Goal: Information Seeking & Learning: Find specific fact

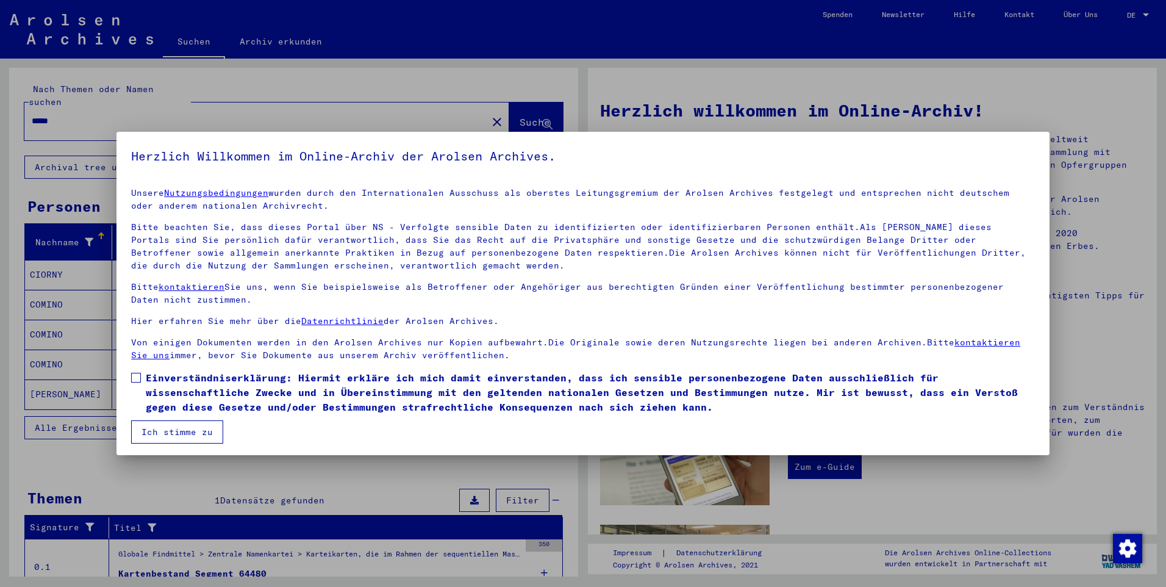
click at [133, 377] on span at bounding box center [136, 378] width 10 height 10
click at [169, 434] on button "Ich stimme zu" at bounding box center [177, 431] width 92 height 23
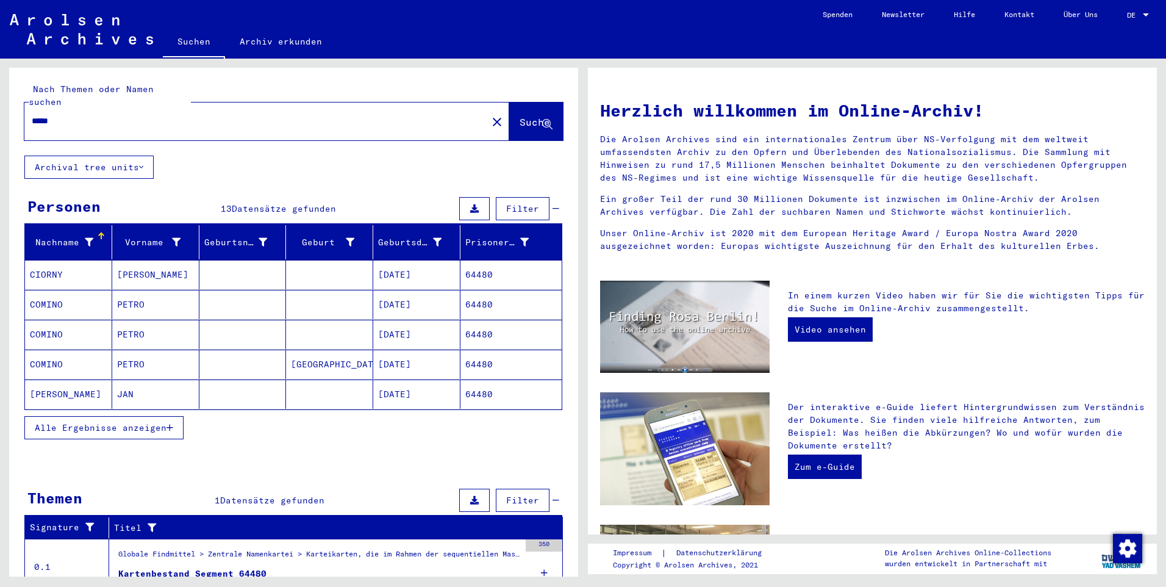
click at [77, 115] on input "*****" at bounding box center [252, 121] width 441 height 13
type input "*"
click at [530, 116] on span "Suche" at bounding box center [535, 122] width 30 height 12
click at [151, 422] on span "Alle Ergebnisse anzeigen" at bounding box center [101, 427] width 132 height 11
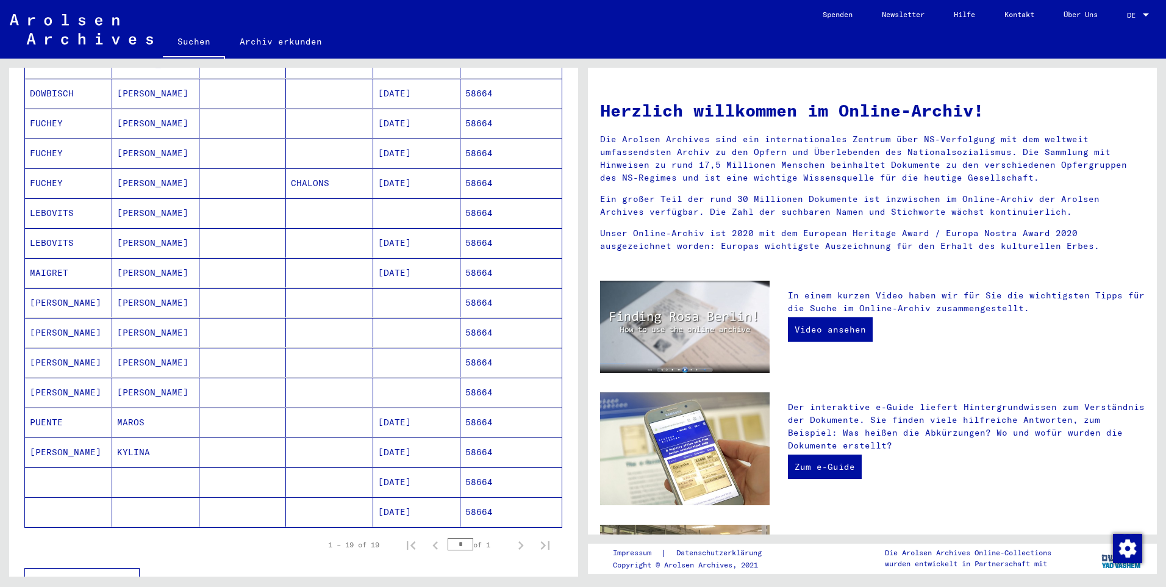
scroll to position [305, 0]
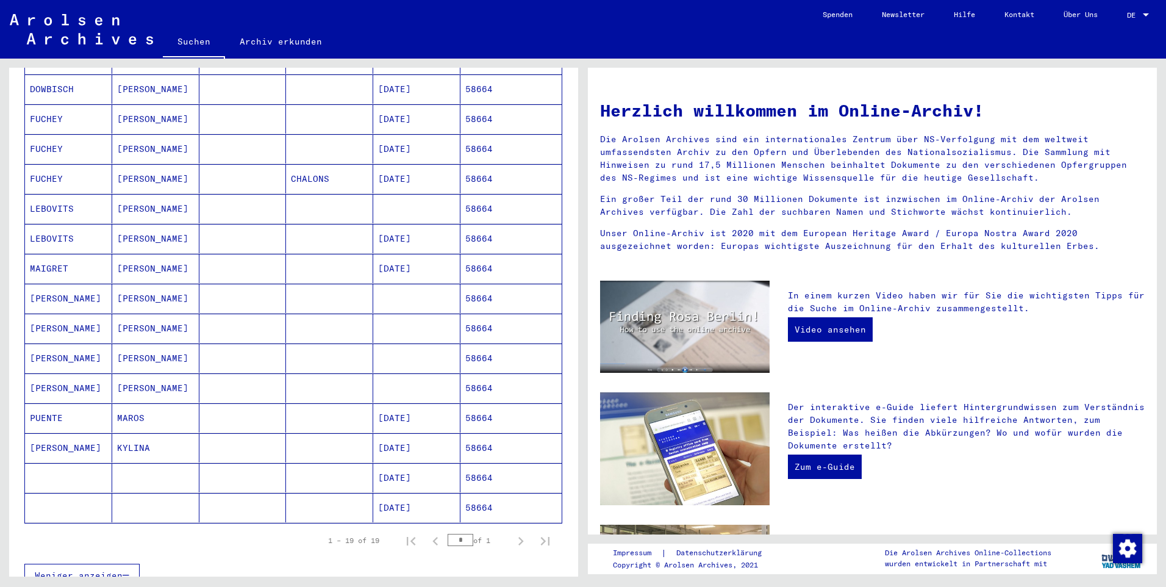
click at [426, 403] on mat-cell "[DATE]" at bounding box center [416, 417] width 87 height 29
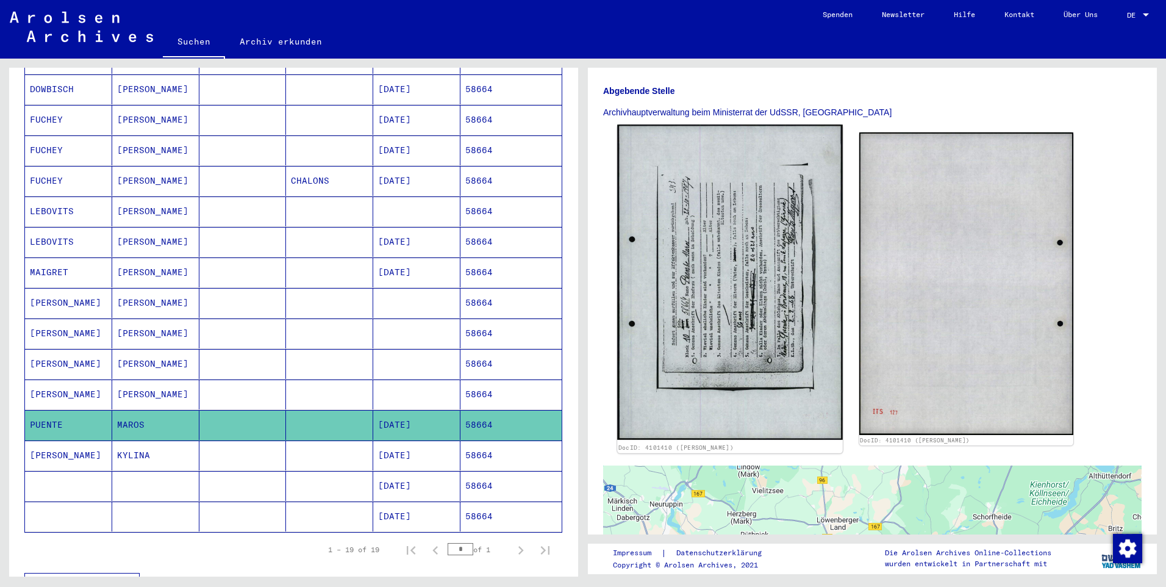
scroll to position [183, 0]
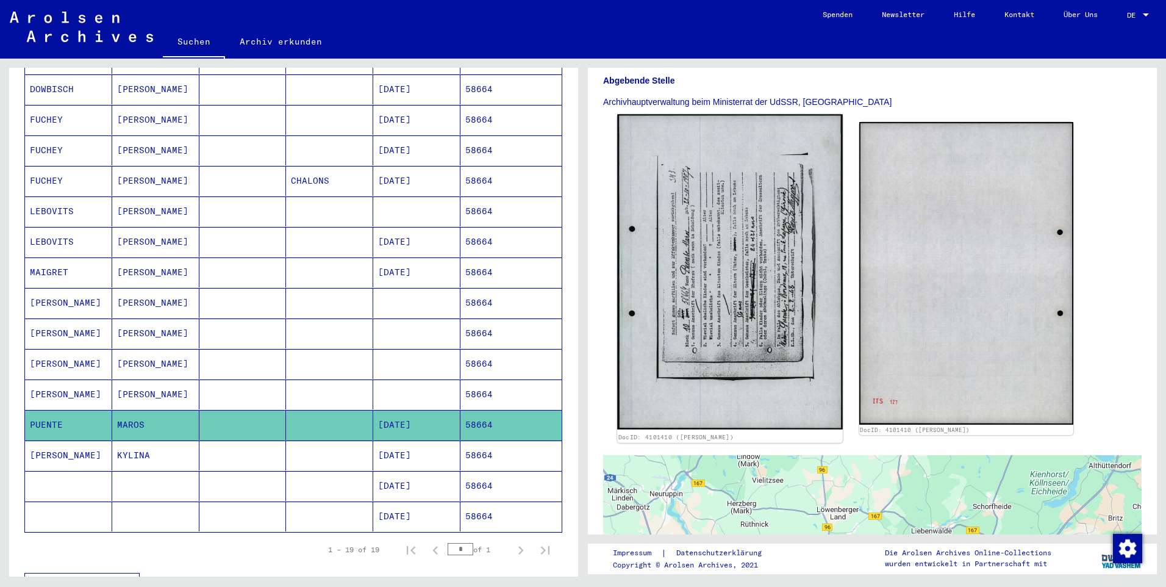
click at [722, 389] on img at bounding box center [729, 271] width 225 height 315
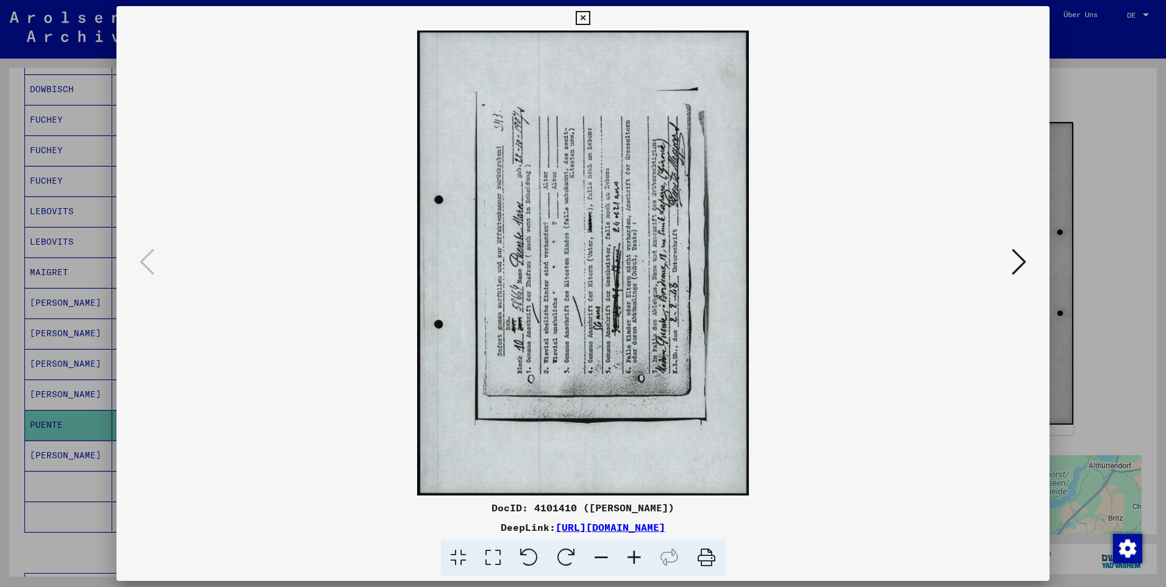
drag, startPoint x: 798, startPoint y: 529, endPoint x: 434, endPoint y: 533, distance: 364.2
click at [434, 533] on div "DeepLink: [URL][DOMAIN_NAME]" at bounding box center [583, 527] width 933 height 15
copy link "[URL][DOMAIN_NAME]"
click at [581, 14] on icon at bounding box center [583, 18] width 14 height 15
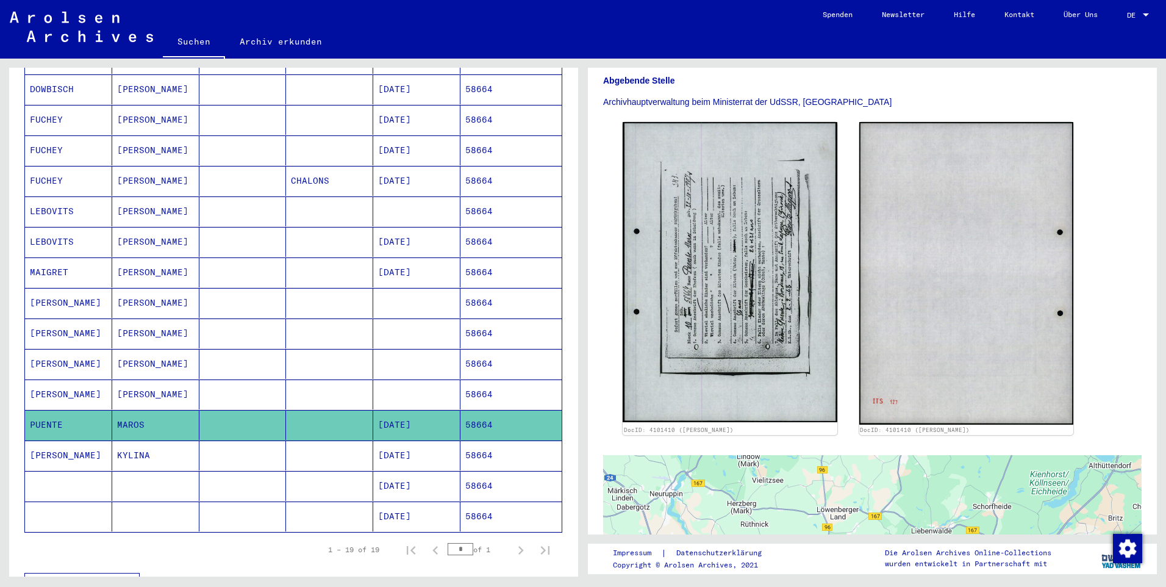
scroll to position [2, 0]
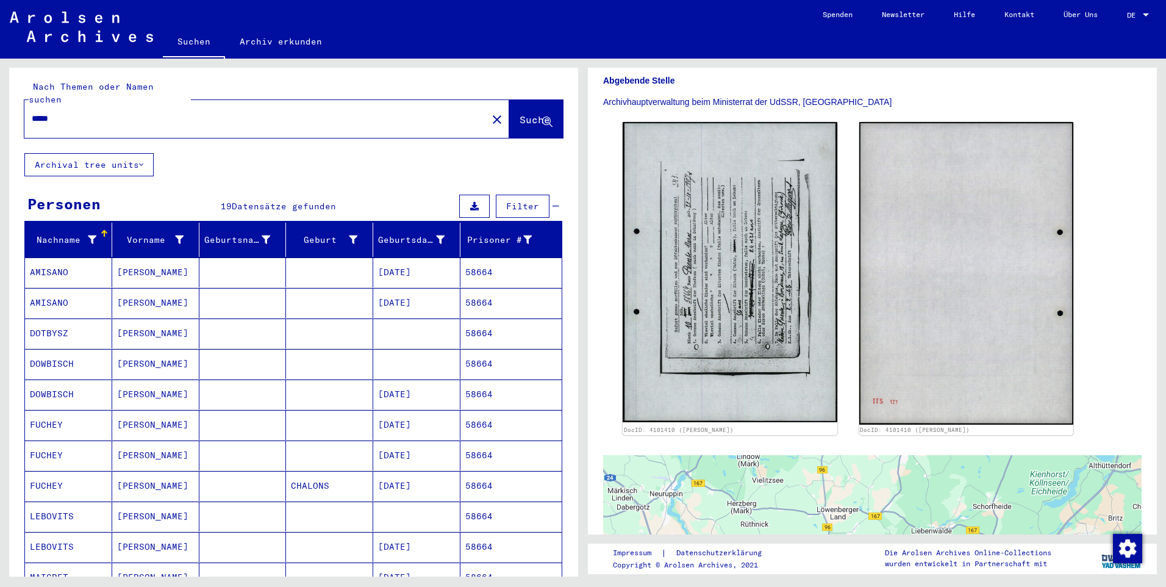
click at [71, 112] on input "*****" at bounding box center [256, 118] width 448 height 13
click at [520, 113] on span "Suche" at bounding box center [535, 119] width 30 height 12
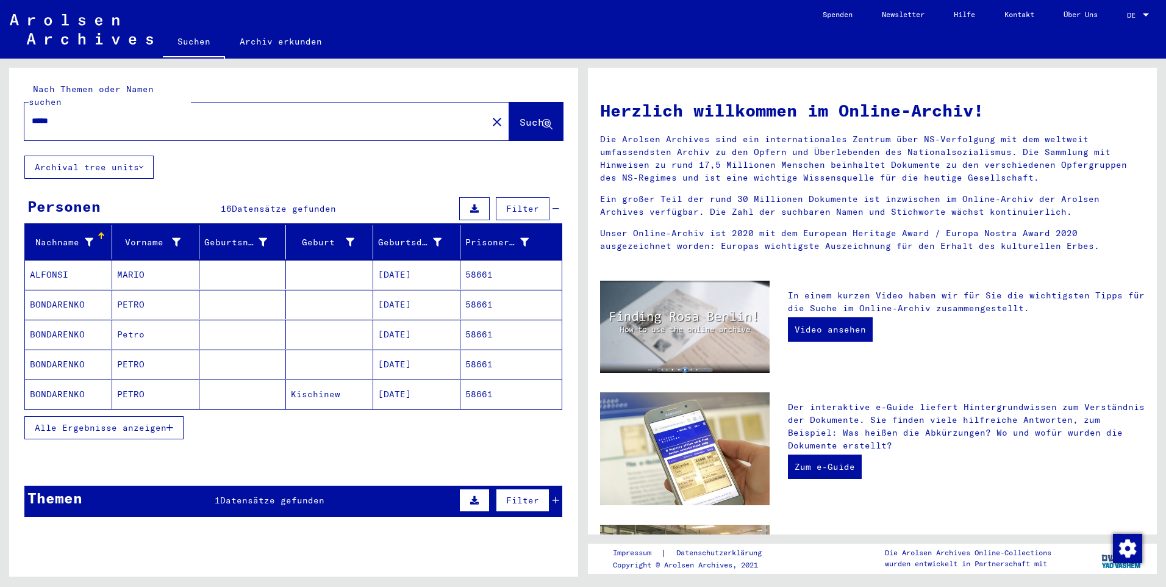
click at [109, 422] on span "Alle Ergebnisse anzeigen" at bounding box center [101, 427] width 132 height 11
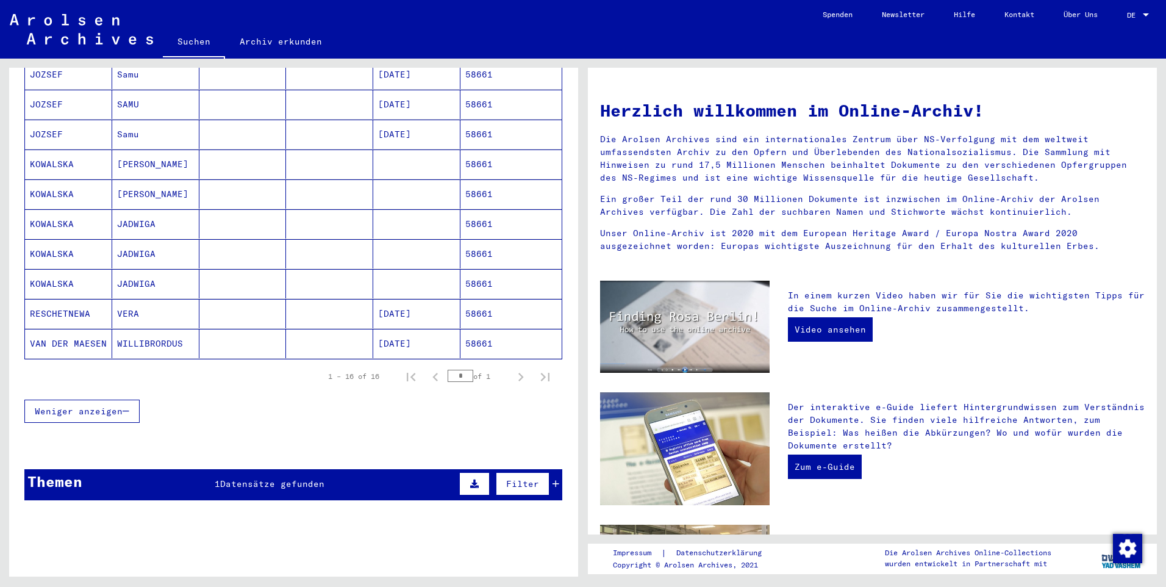
scroll to position [395, 0]
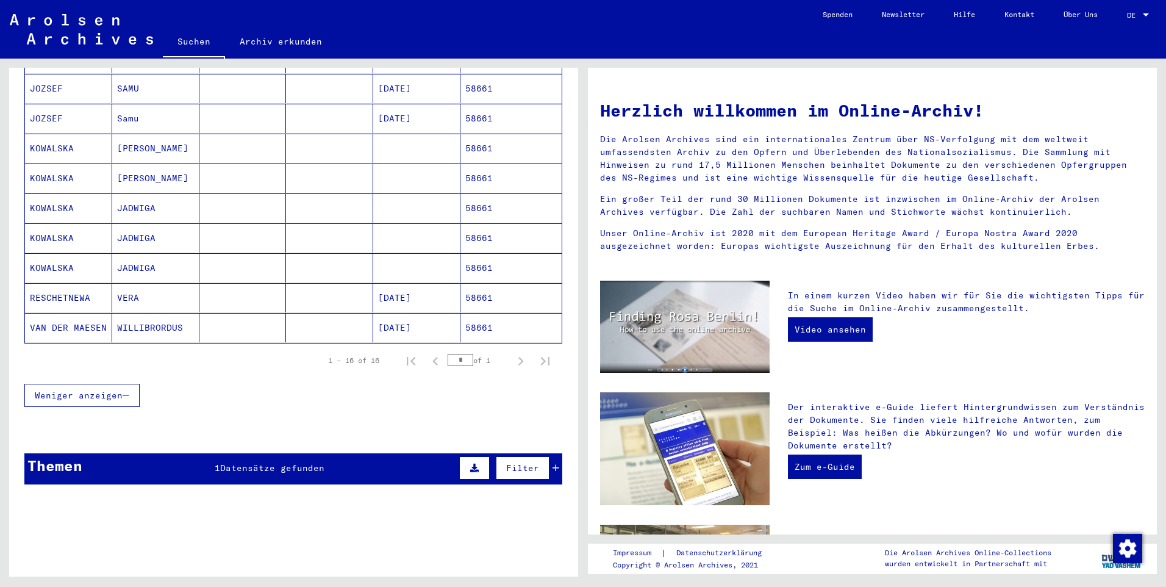
click at [242, 462] on span "Datensätze gefunden" at bounding box center [272, 467] width 104 height 11
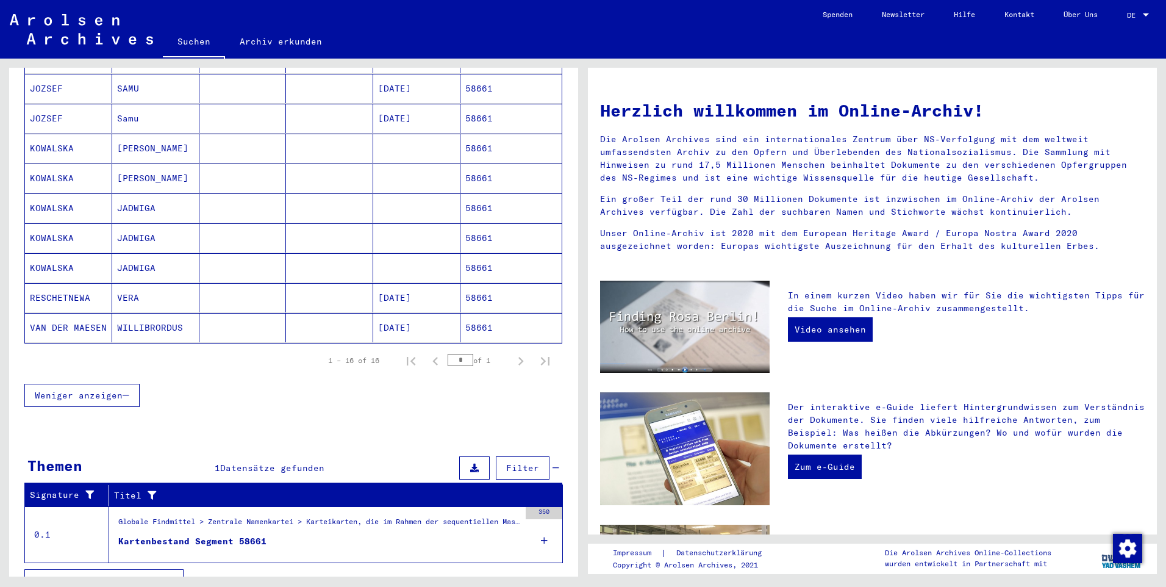
click at [188, 518] on div "Globale Findmittel > Zentrale Namenkartei > Karteikarten, die im Rahmen der seq…" at bounding box center [318, 524] width 401 height 17
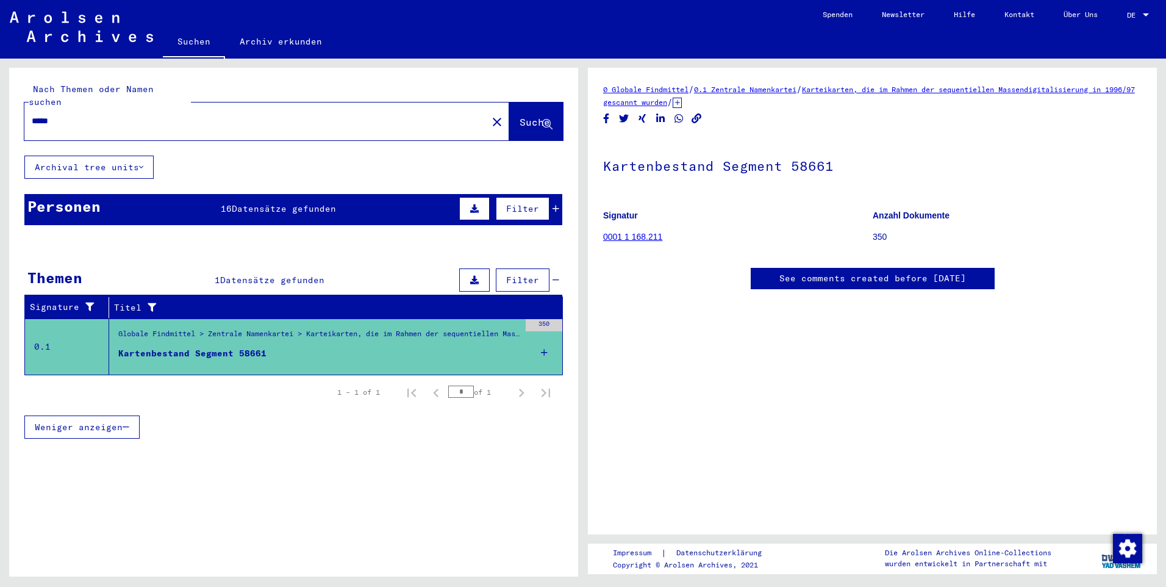
click at [90, 115] on input "*****" at bounding box center [256, 121] width 448 height 13
type input "*****"
click at [520, 116] on span "Suche" at bounding box center [535, 122] width 30 height 12
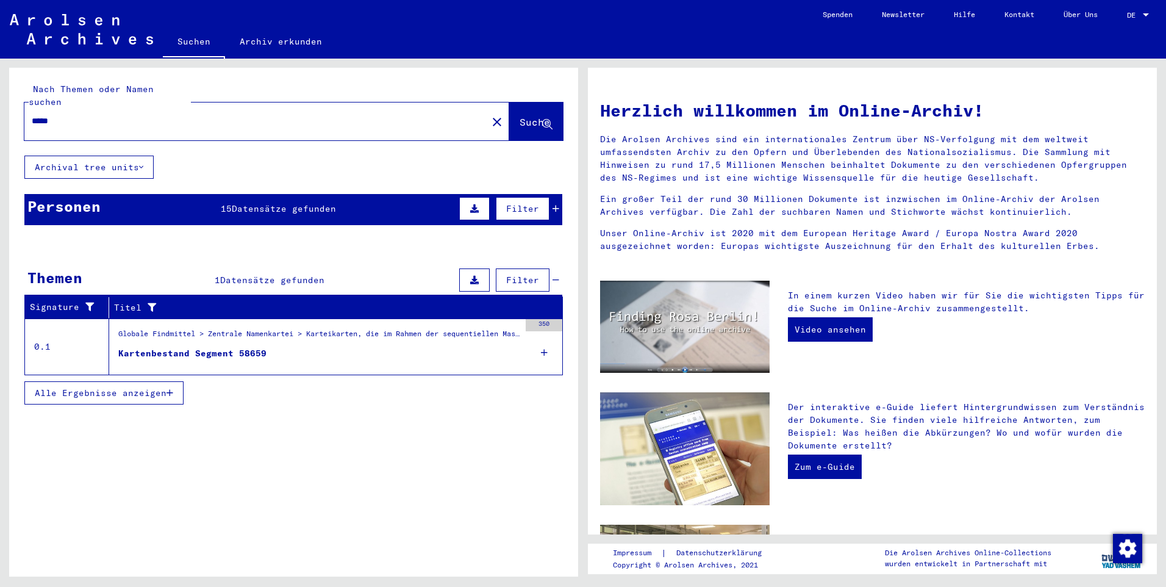
click at [279, 203] on span "Datensätze gefunden" at bounding box center [284, 208] width 104 height 11
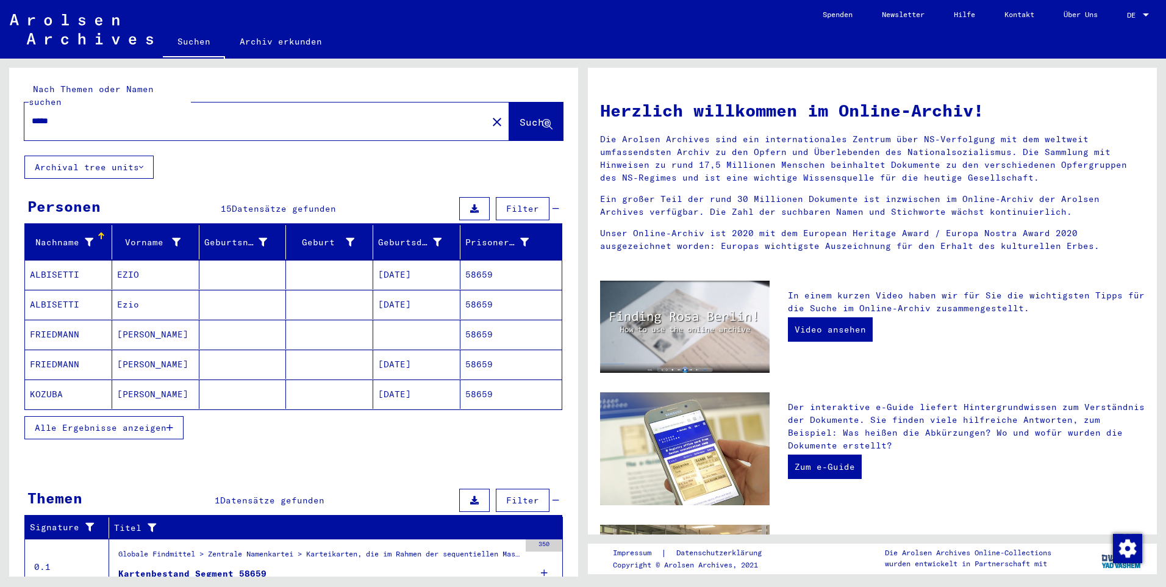
click at [112, 422] on span "Alle Ergebnisse anzeigen" at bounding box center [101, 427] width 132 height 11
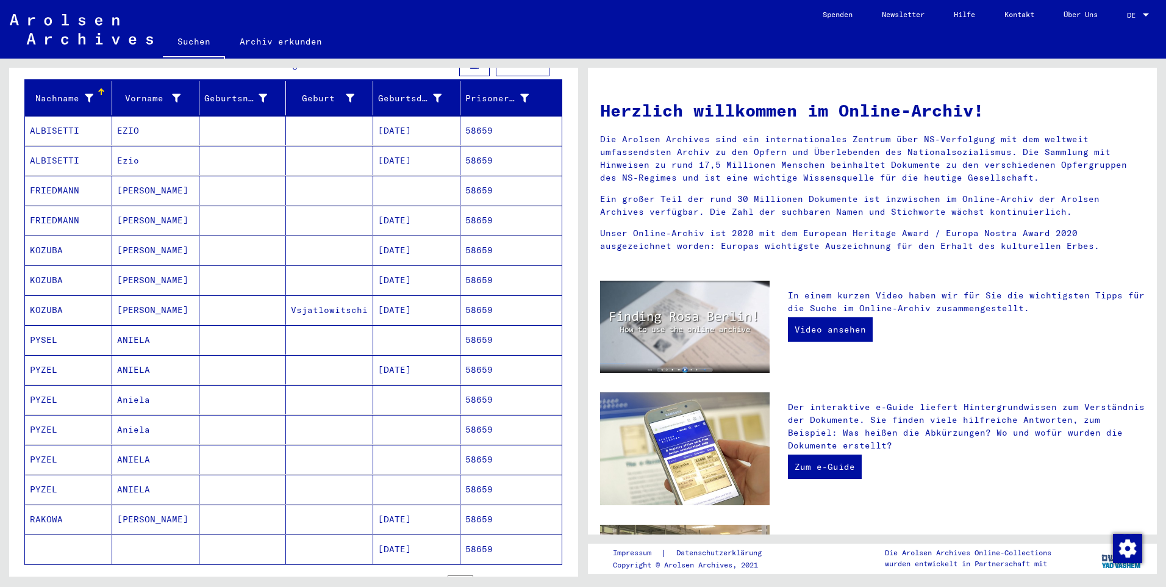
scroll to position [183, 0]
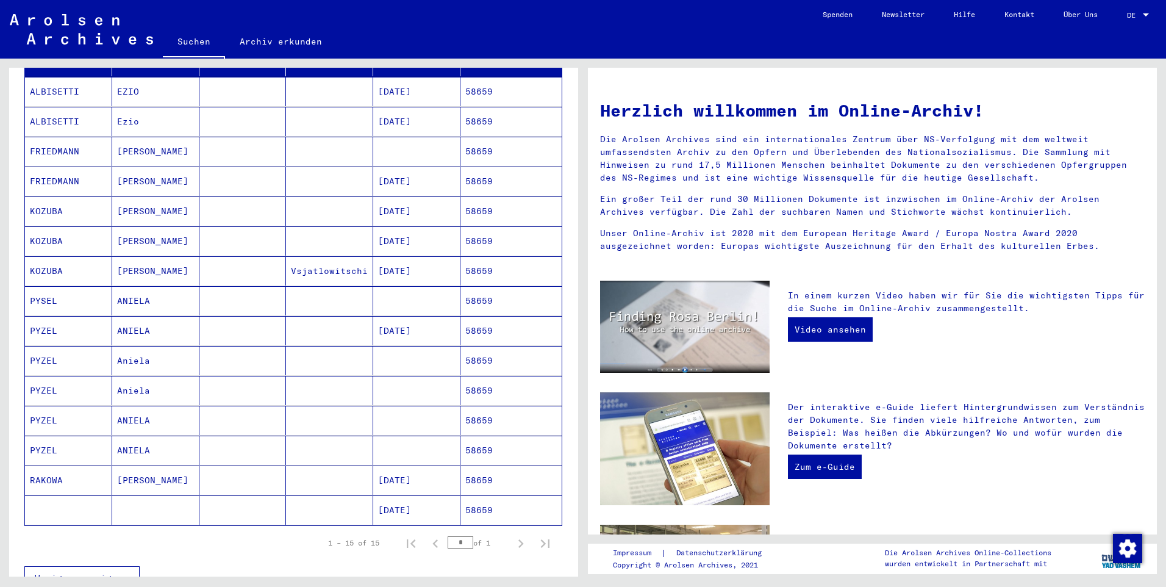
click at [431, 495] on mat-cell "[DATE]" at bounding box center [416, 509] width 87 height 29
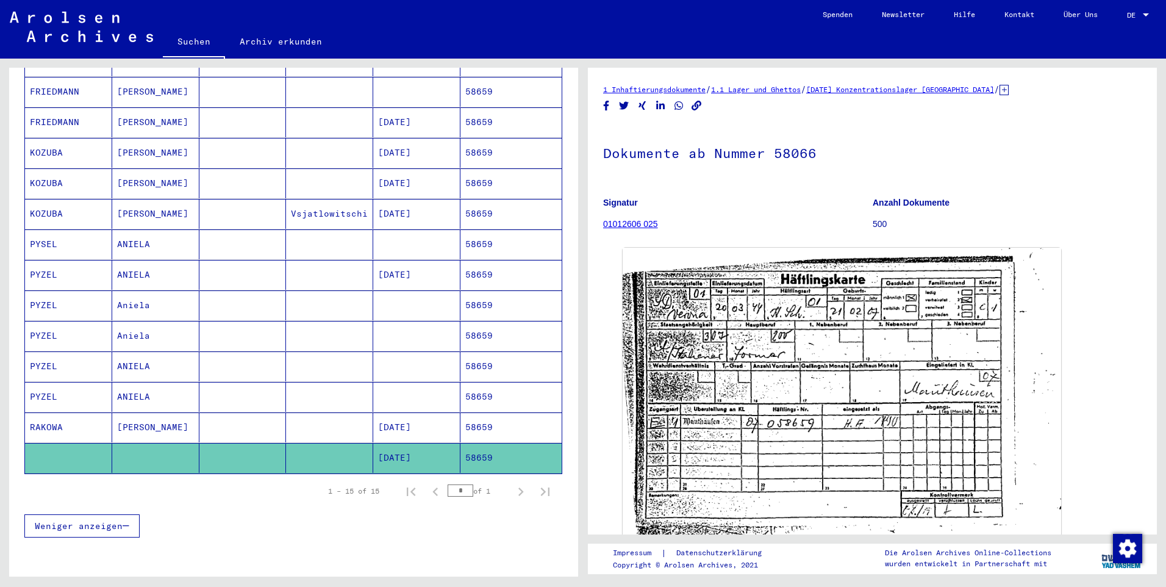
scroll to position [375, 0]
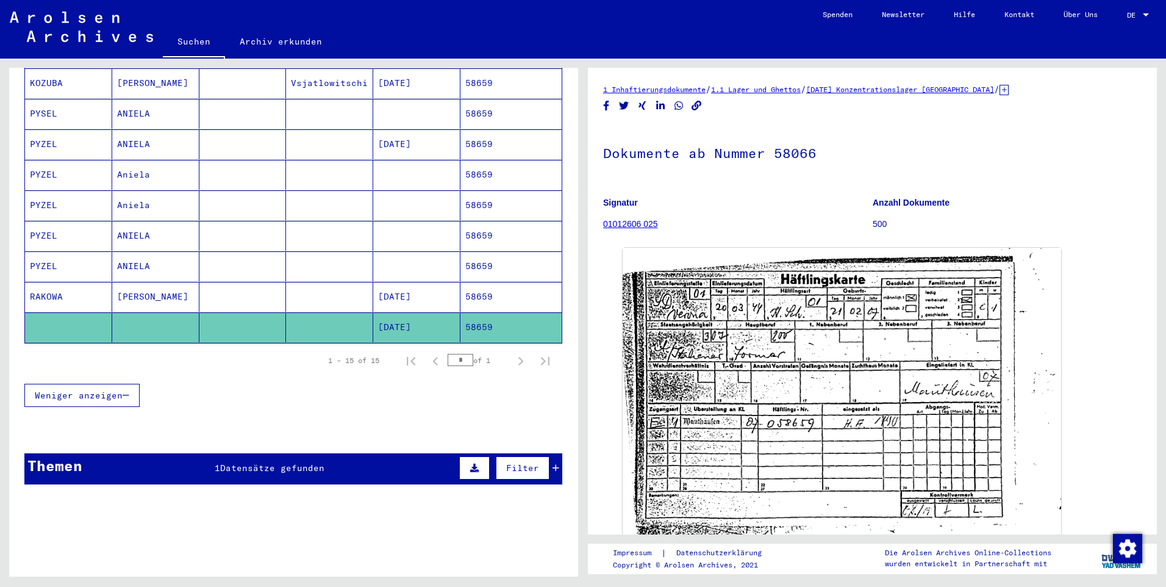
click at [260, 462] on span "Datensätze gefunden" at bounding box center [272, 467] width 104 height 11
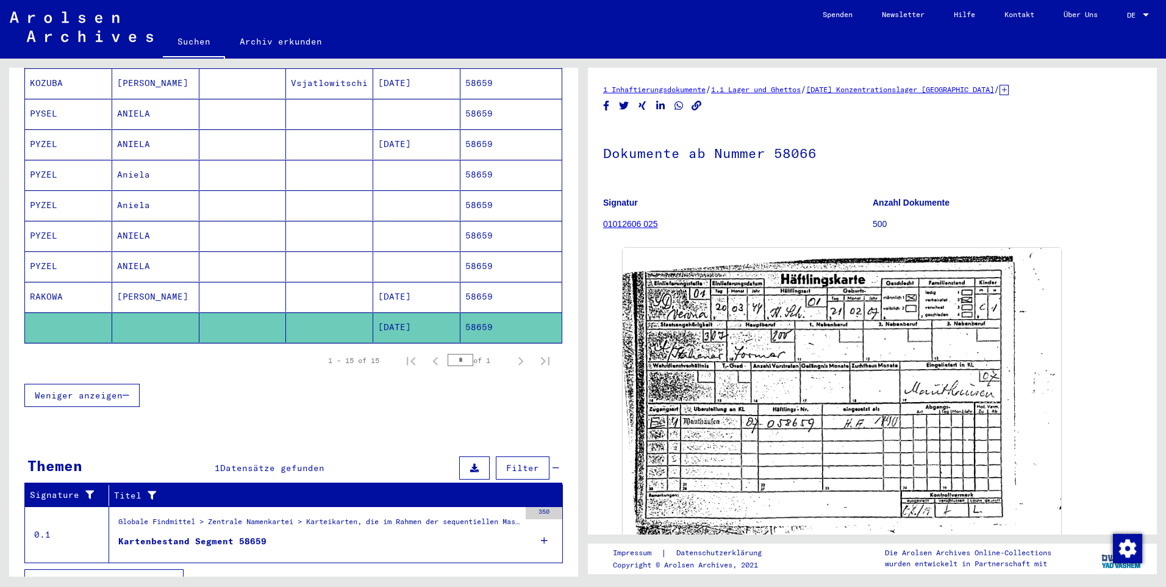
click at [176, 535] on div "Kartenbestand Segment 58659" at bounding box center [192, 541] width 148 height 13
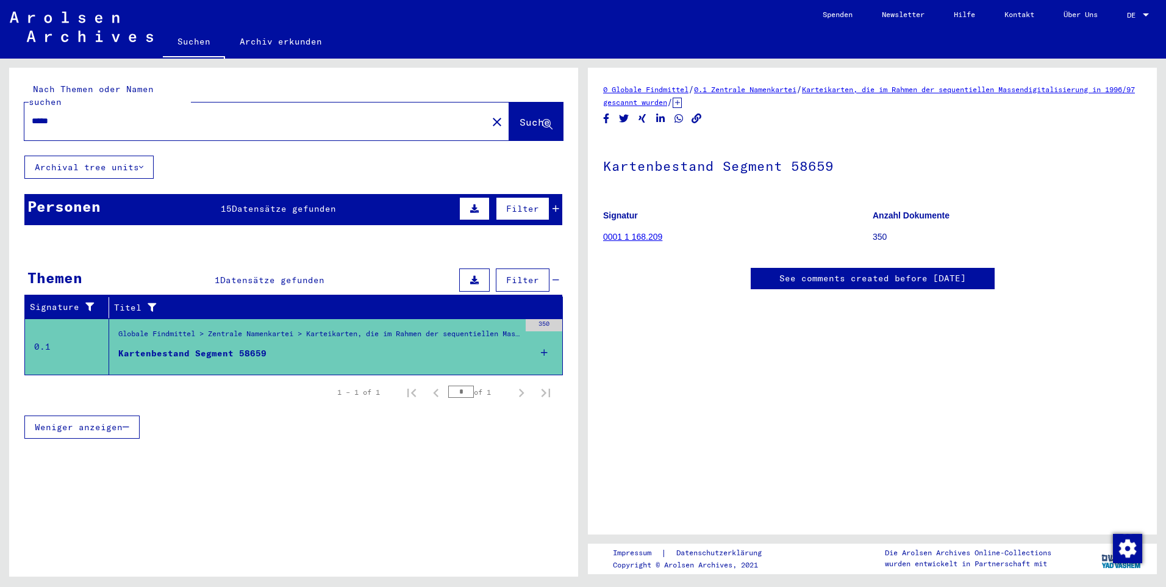
click at [490, 115] on mat-icon "close" at bounding box center [497, 122] width 15 height 15
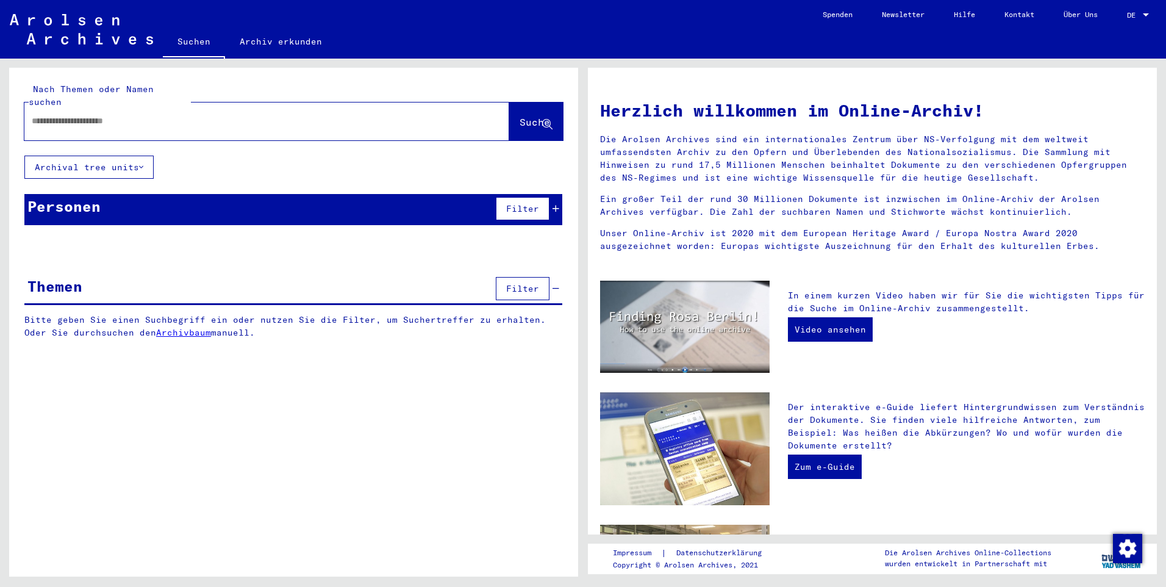
click at [76, 115] on input "text" at bounding box center [252, 121] width 441 height 13
type input "******"
click at [520, 116] on span "Suche" at bounding box center [535, 122] width 30 height 12
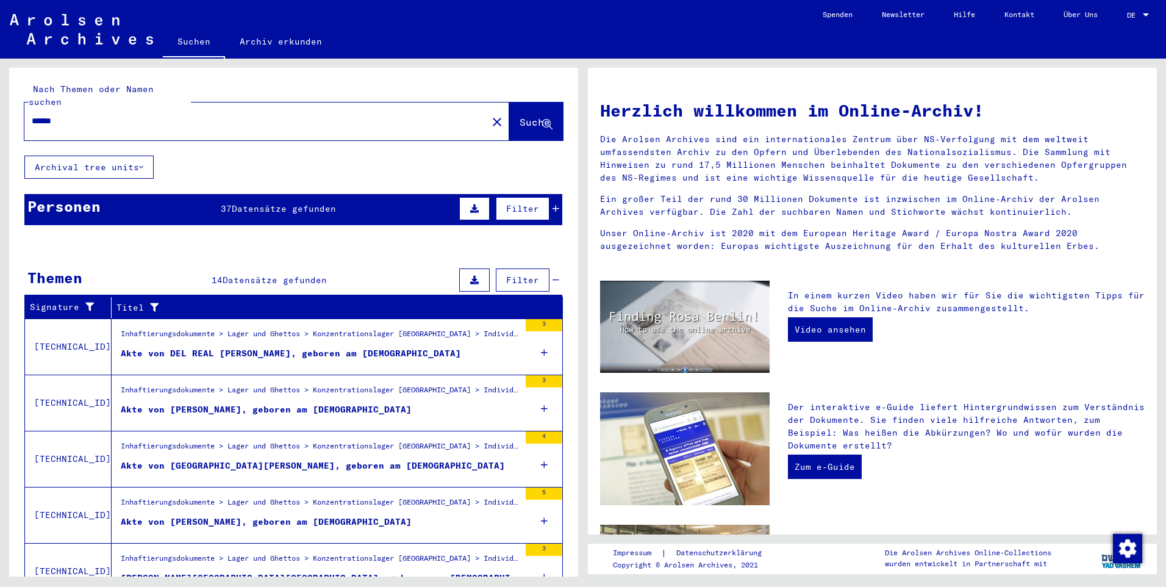
scroll to position [46, 0]
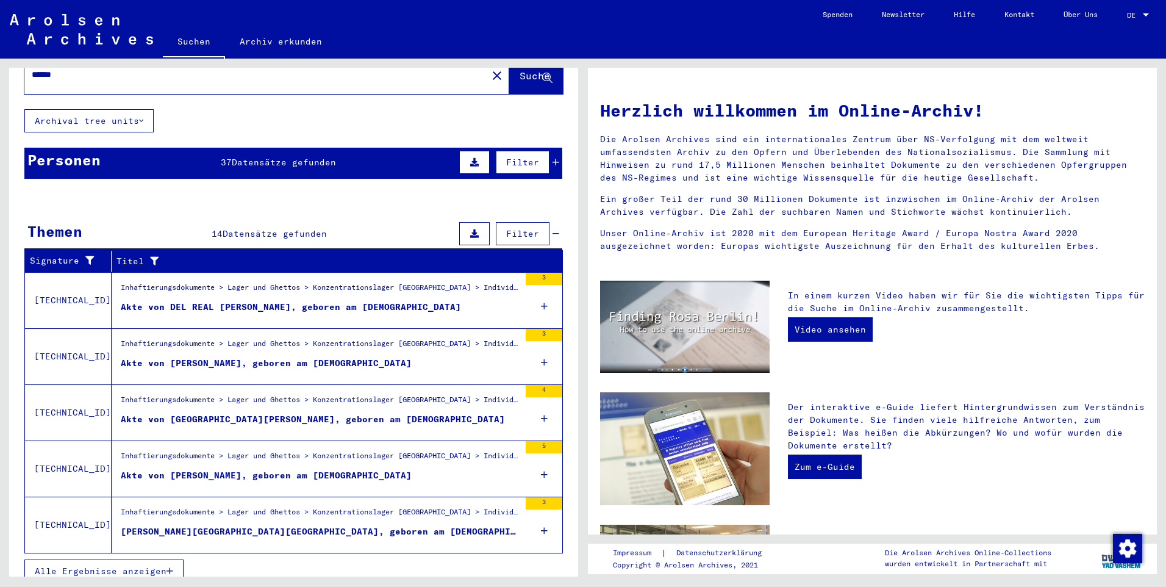
click at [81, 565] on span "Alle Ergebnisse anzeigen" at bounding box center [101, 570] width 132 height 11
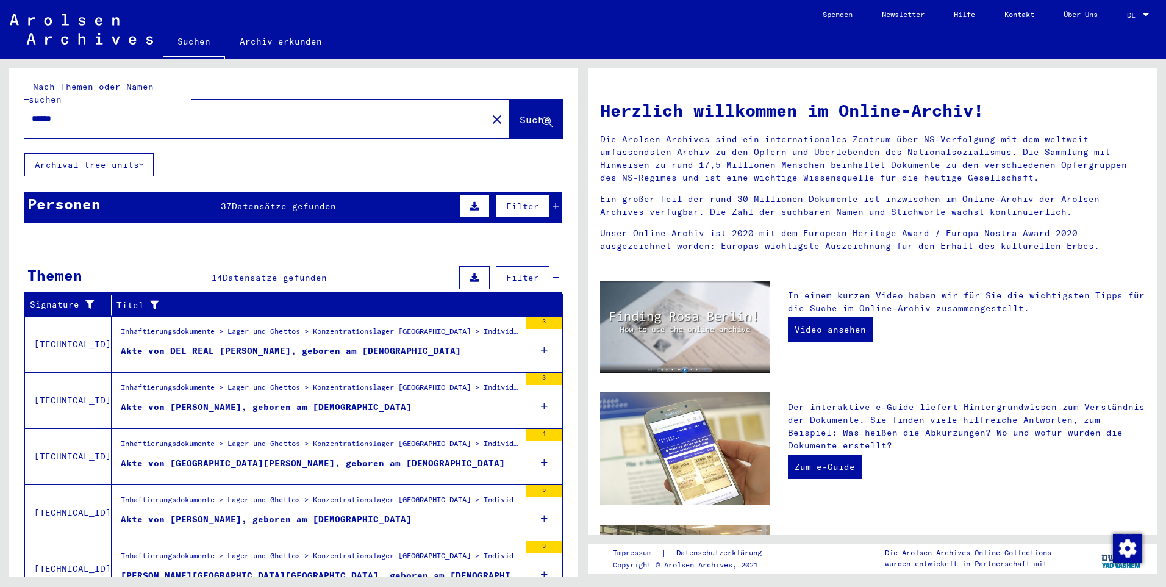
scroll to position [0, 0]
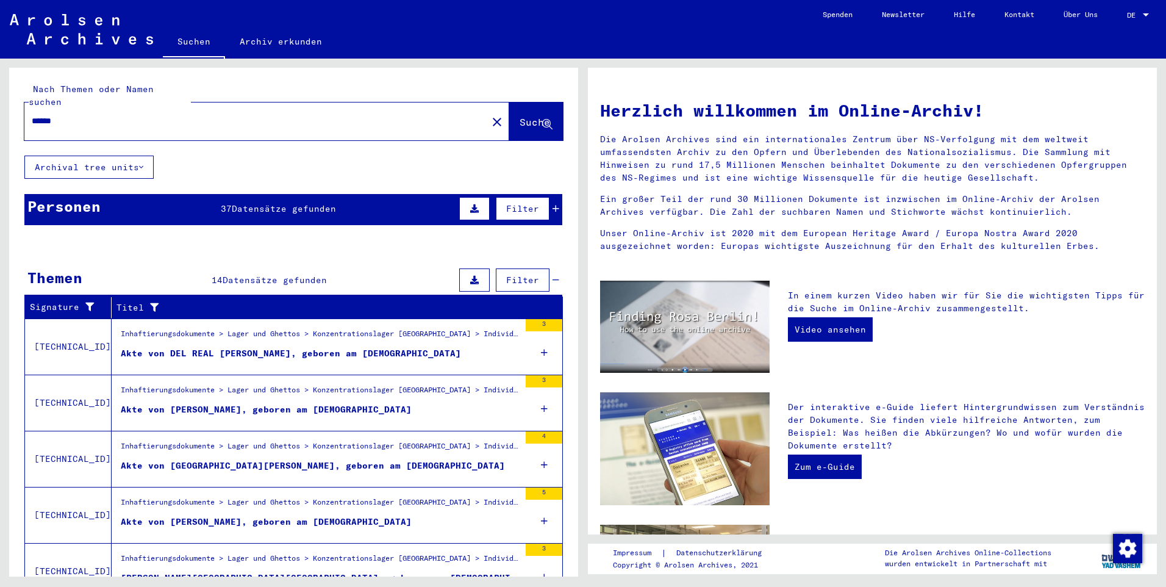
click at [270, 203] on span "Datensätze gefunden" at bounding box center [284, 208] width 104 height 11
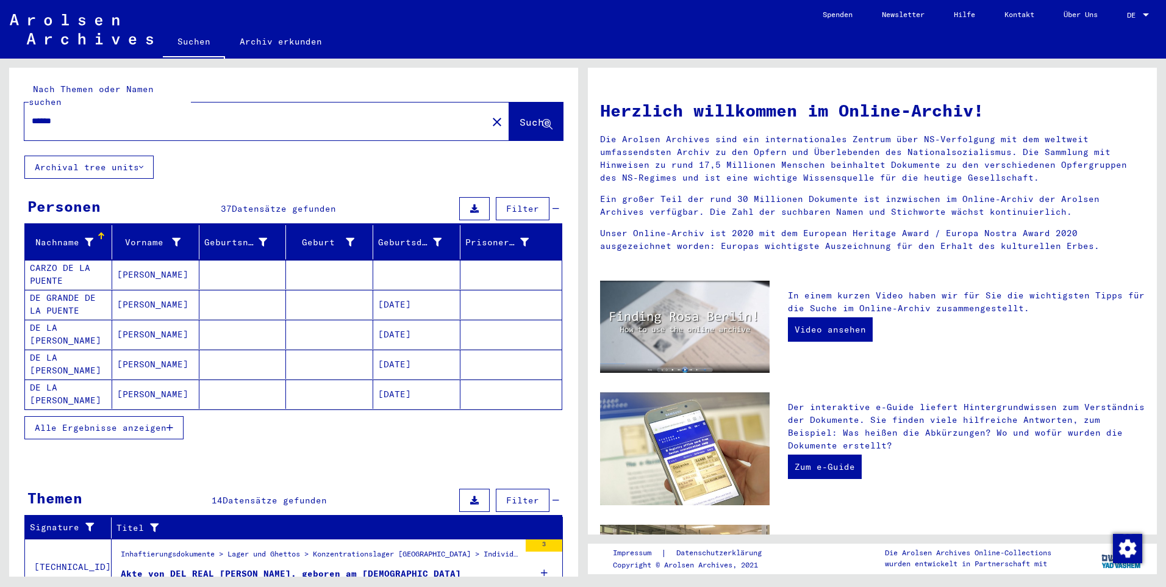
click at [104, 422] on span "Alle Ergebnisse anzeigen" at bounding box center [101, 427] width 132 height 11
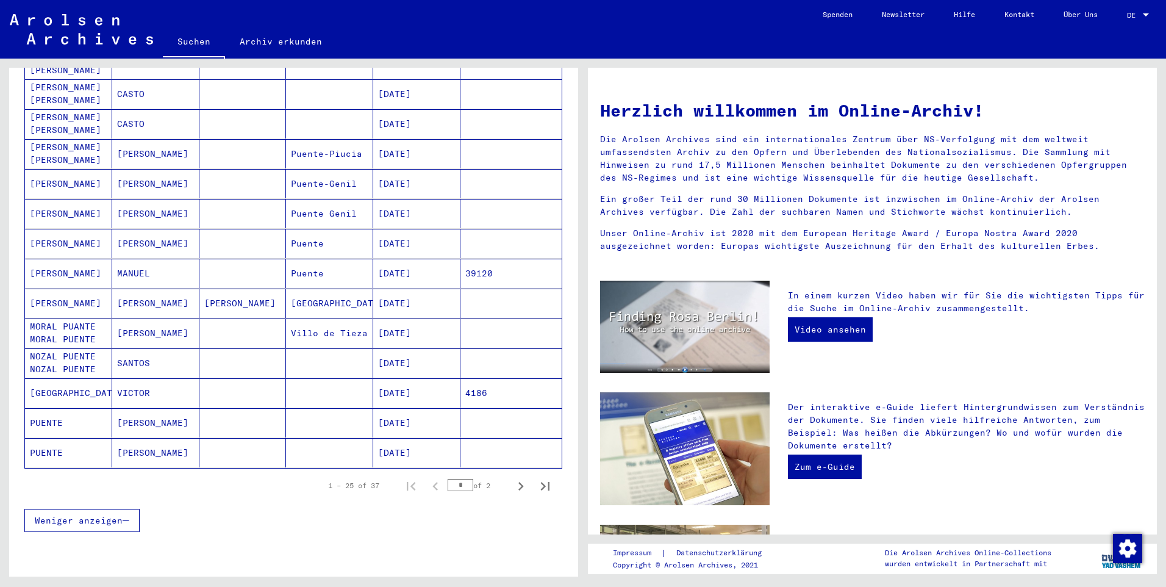
scroll to position [610, 0]
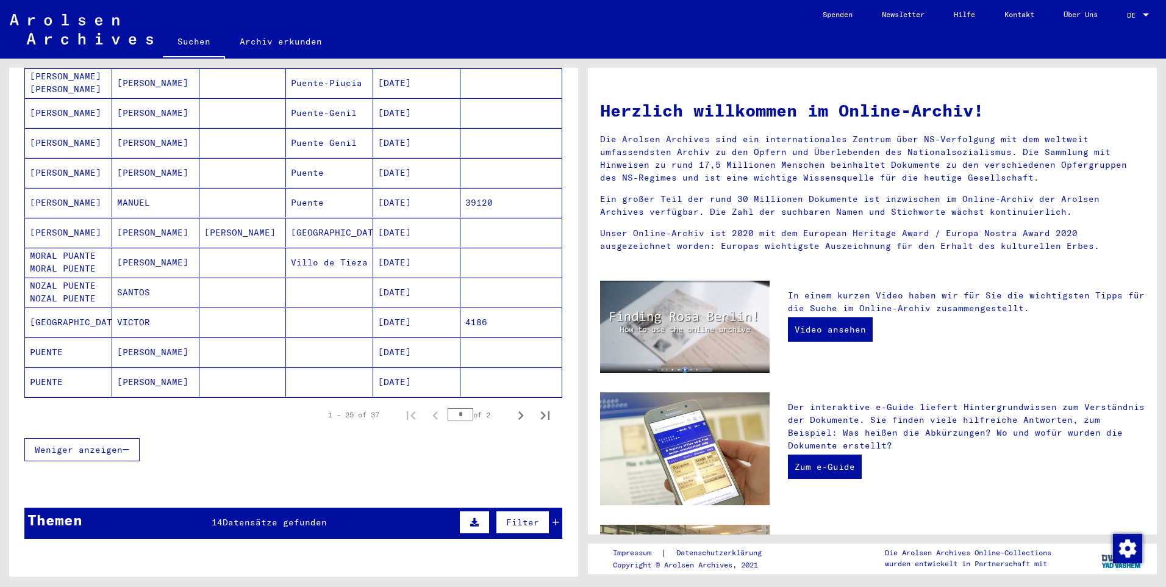
click at [421, 337] on mat-cell "[DATE]" at bounding box center [416, 351] width 87 height 29
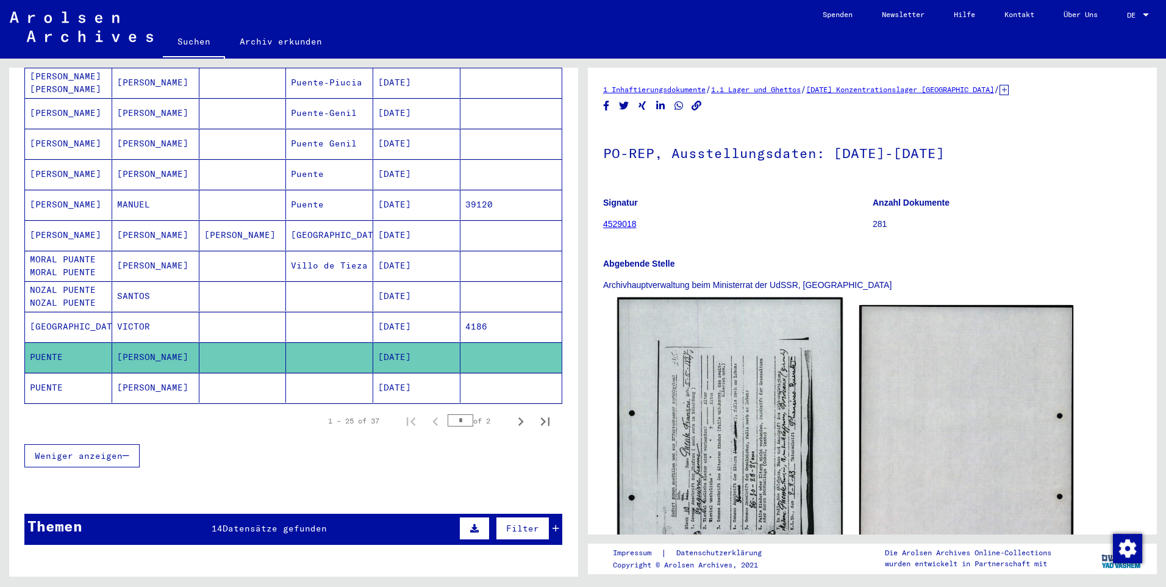
click at [740, 403] on img at bounding box center [729, 455] width 225 height 317
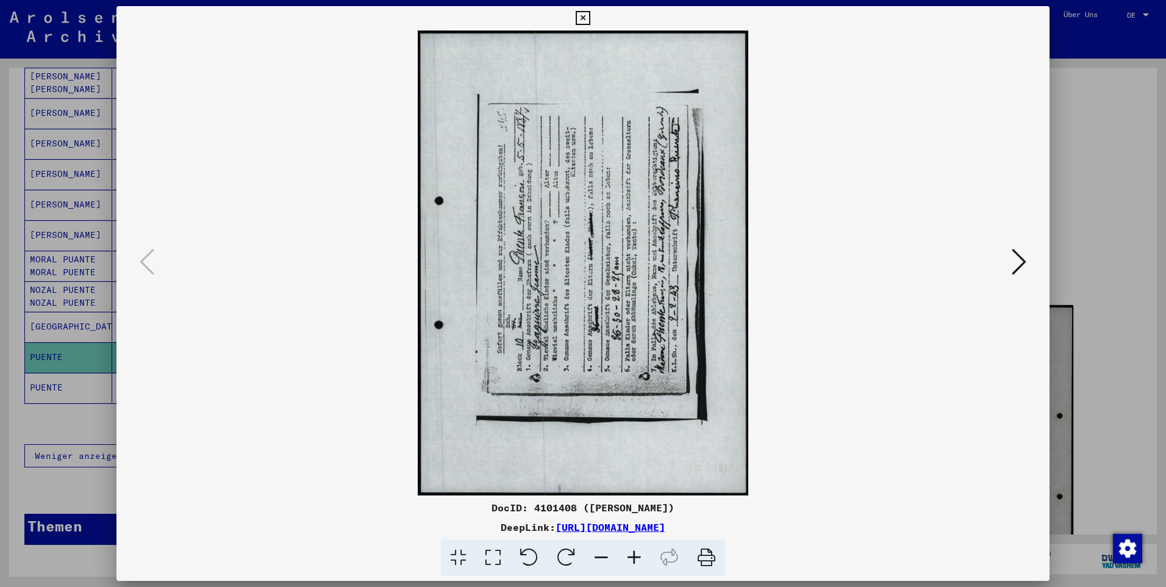
drag, startPoint x: 798, startPoint y: 524, endPoint x: 432, endPoint y: 529, distance: 366.0
click at [432, 529] on div "DeepLink: [URL][DOMAIN_NAME]" at bounding box center [583, 527] width 933 height 15
copy link "[URL][DOMAIN_NAME]"
click at [586, 15] on icon at bounding box center [583, 18] width 14 height 15
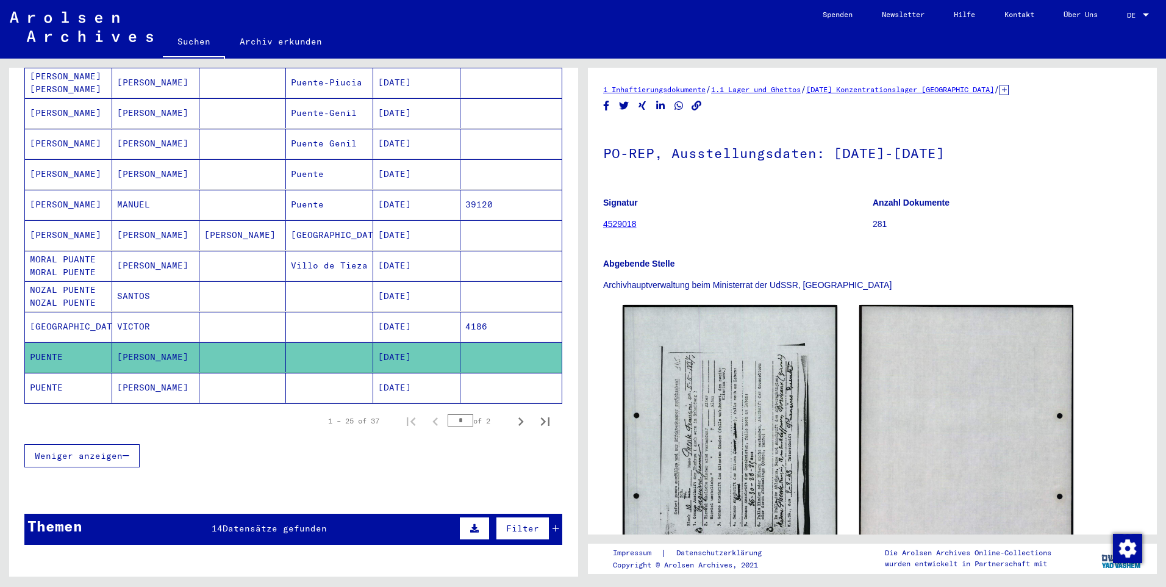
click at [409, 375] on mat-cell "[DATE]" at bounding box center [416, 388] width 87 height 30
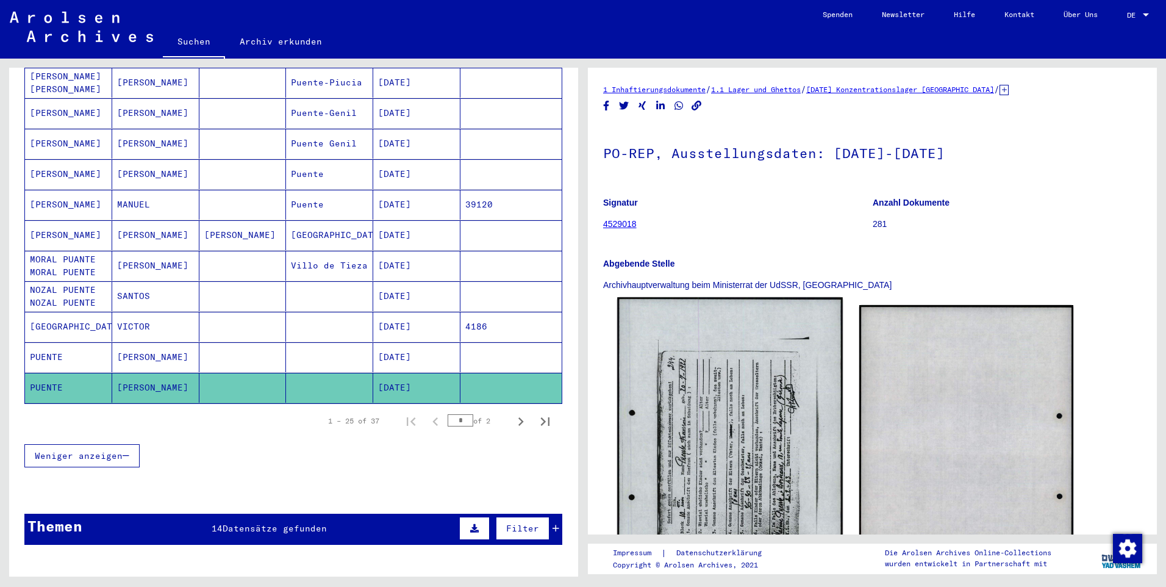
click at [705, 412] on img at bounding box center [729, 455] width 225 height 317
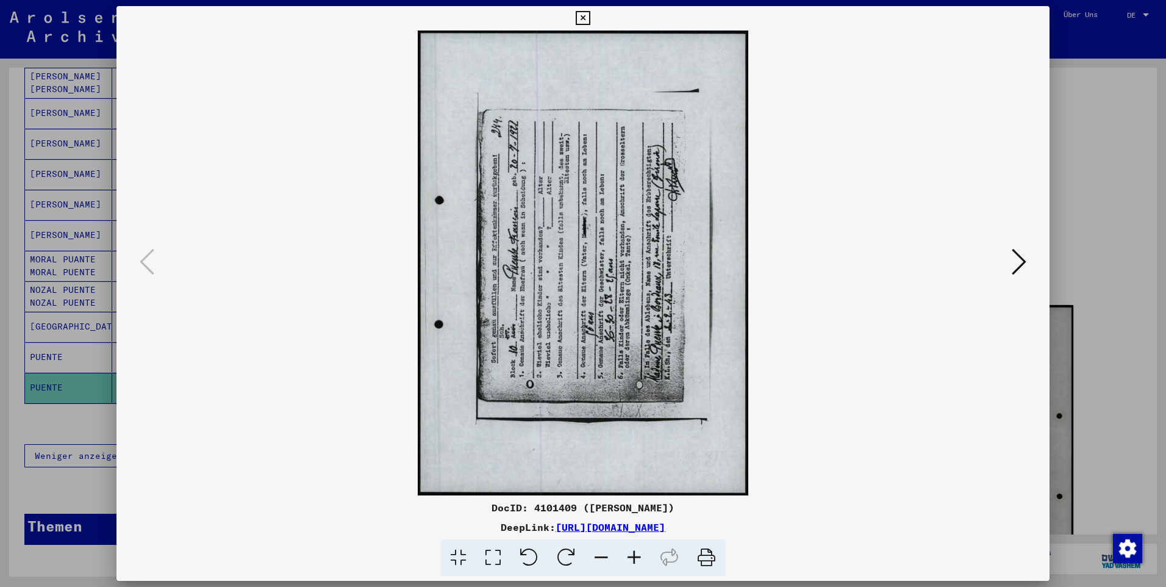
drag, startPoint x: 801, startPoint y: 526, endPoint x: 431, endPoint y: 533, distance: 369.7
click at [431, 533] on div "DeepLink: [URL][DOMAIN_NAME]" at bounding box center [583, 527] width 933 height 15
copy link "[URL][DOMAIN_NAME]"
click at [574, 209] on img at bounding box center [583, 262] width 850 height 465
click at [566, 553] on icon at bounding box center [566, 557] width 37 height 37
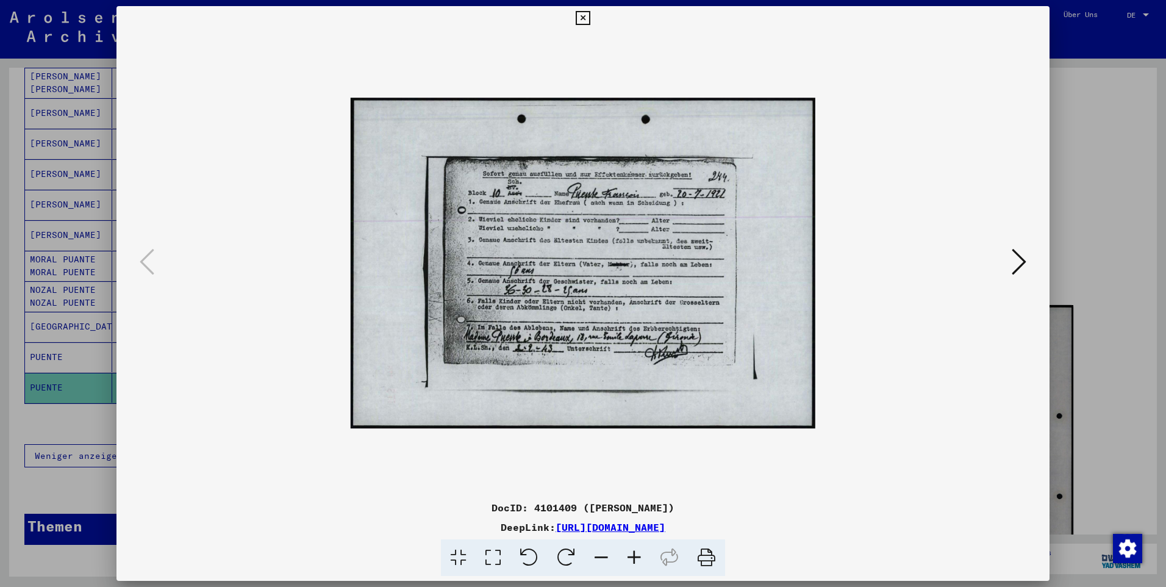
click at [581, 18] on icon at bounding box center [583, 18] width 14 height 15
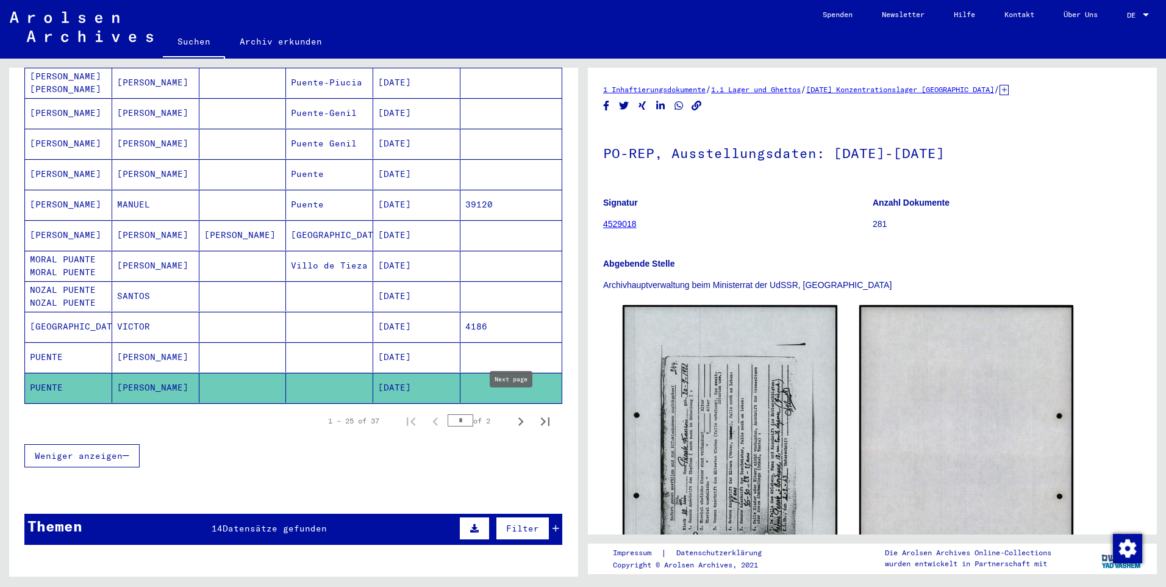
click at [518, 417] on icon "Next page" at bounding box center [520, 421] width 5 height 9
type input "*"
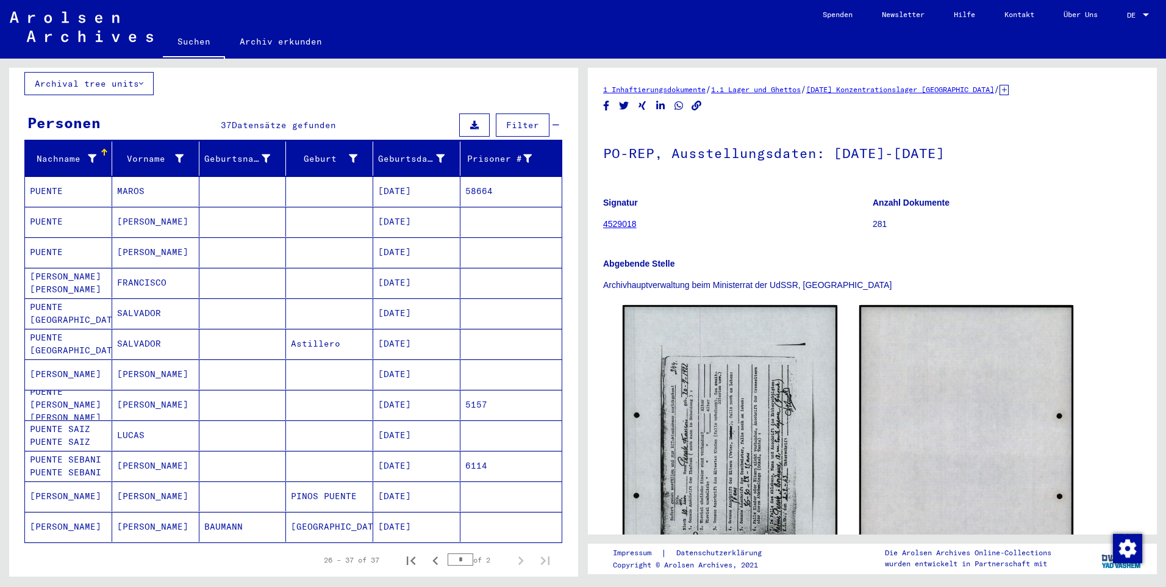
scroll to position [70, 0]
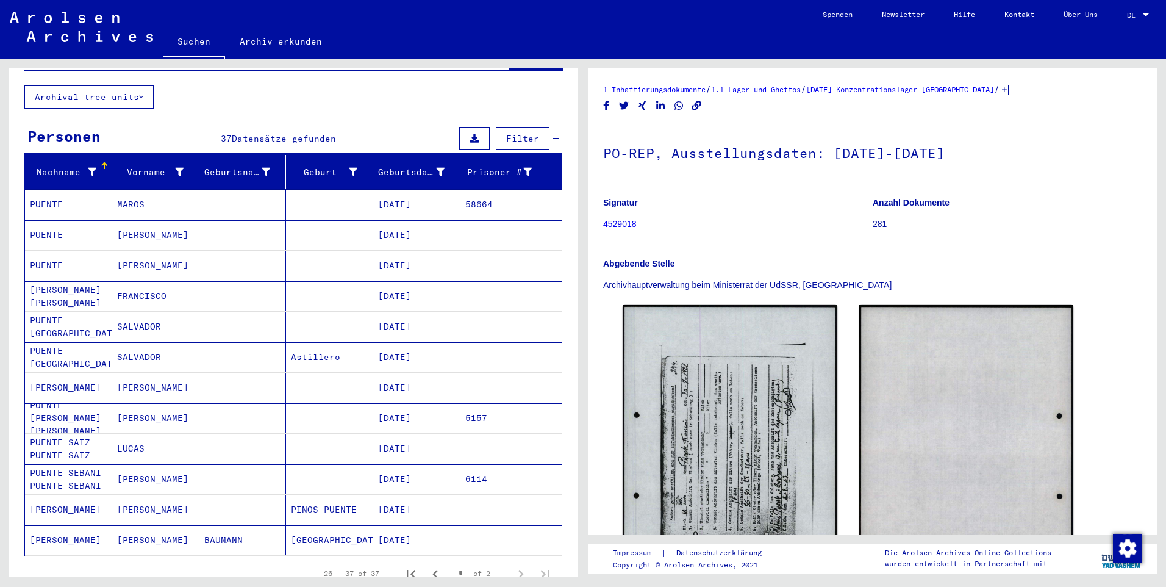
click at [412, 190] on mat-cell "[DATE]" at bounding box center [416, 205] width 87 height 30
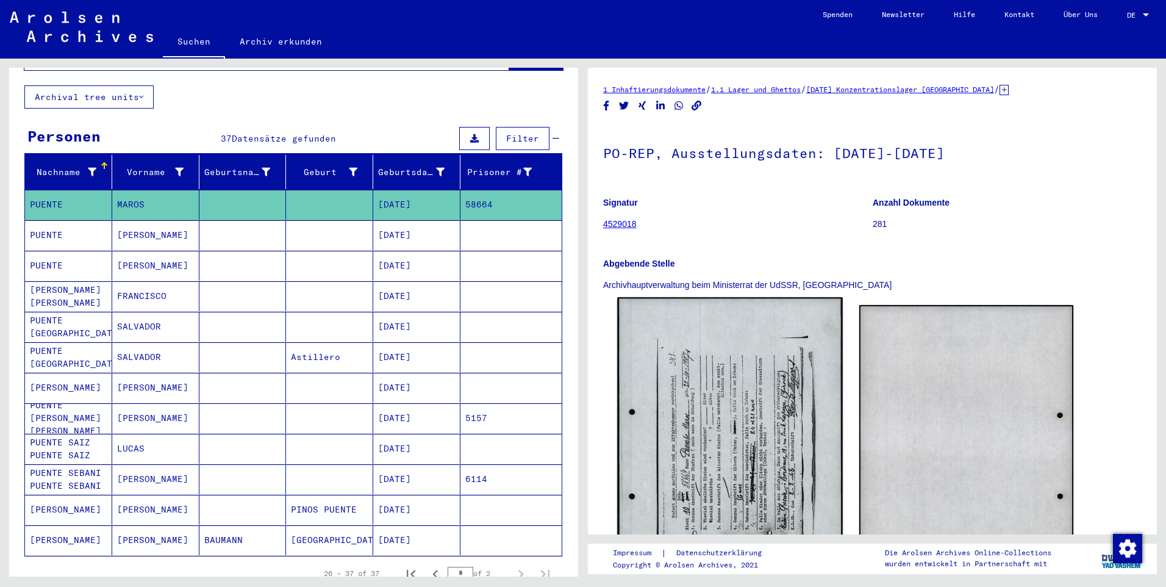
click at [757, 423] on img at bounding box center [729, 454] width 225 height 315
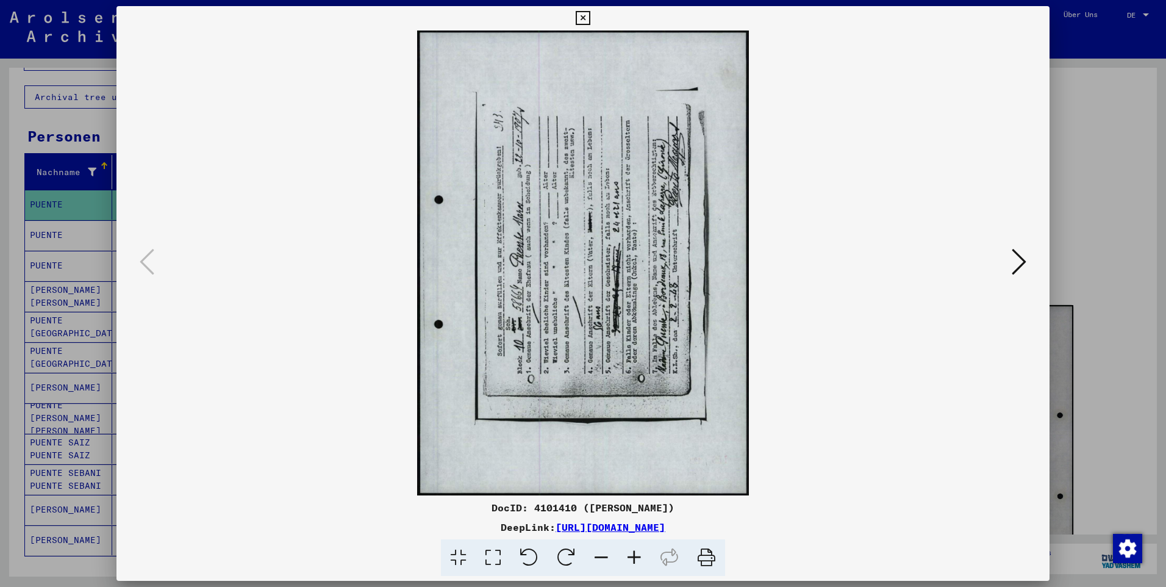
click at [562, 551] on icon at bounding box center [566, 557] width 37 height 37
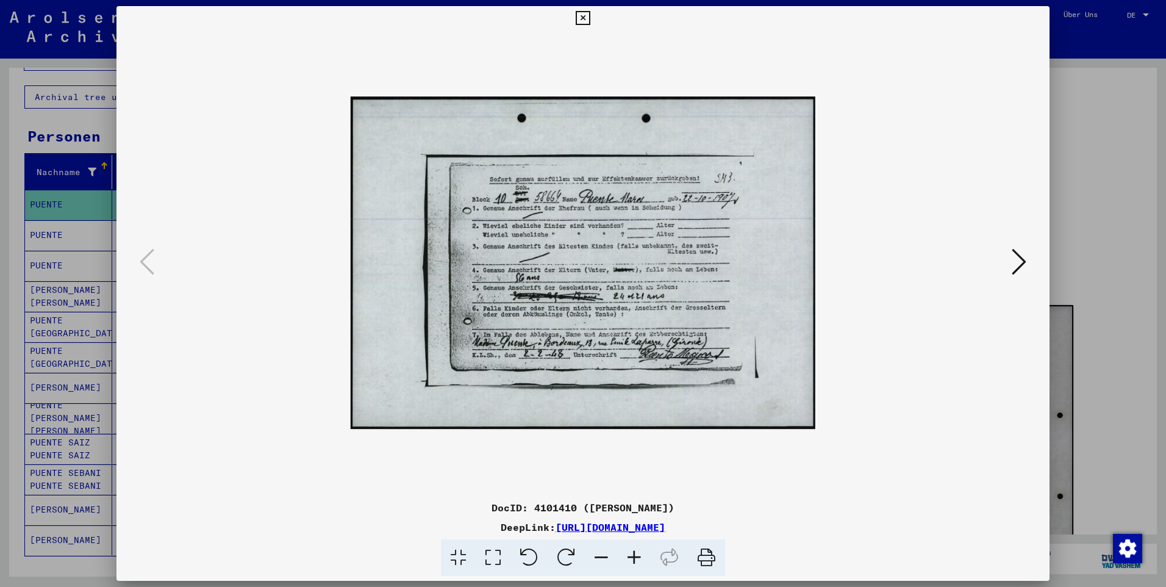
click at [584, 19] on icon at bounding box center [583, 18] width 14 height 15
